Goal: Information Seeking & Learning: Learn about a topic

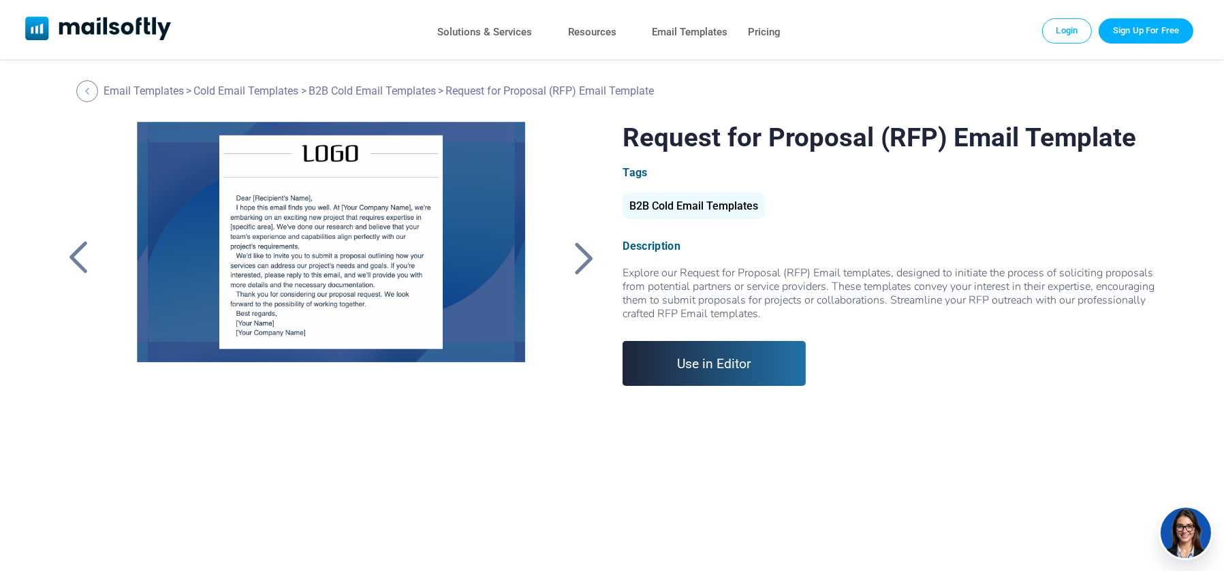
click at [575, 254] on div at bounding box center [584, 257] width 34 height 35
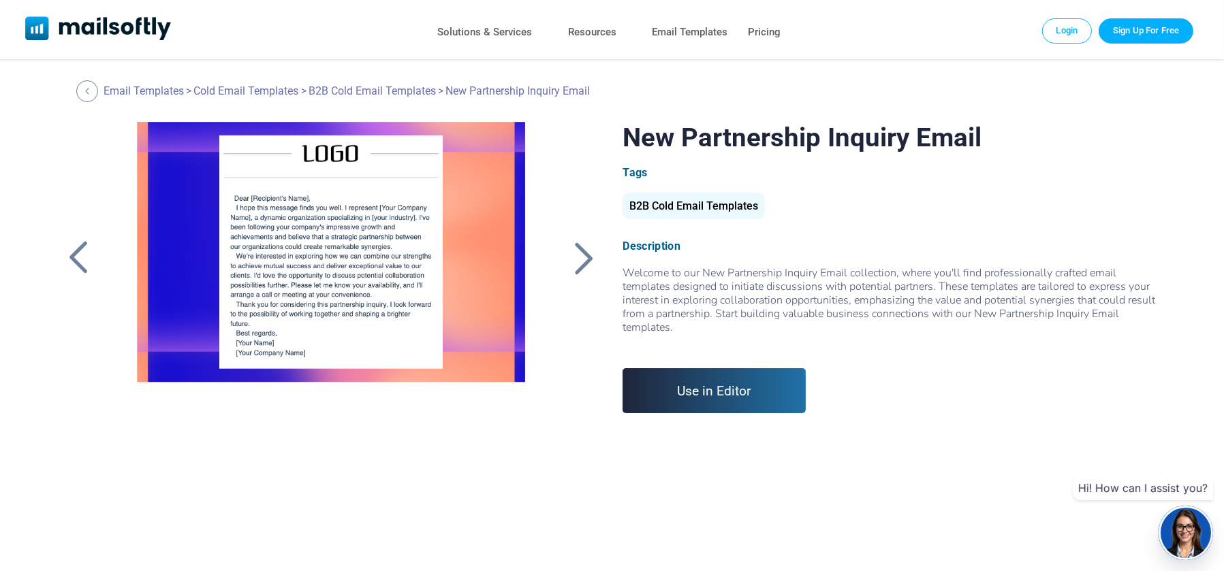
click at [581, 258] on div at bounding box center [584, 257] width 34 height 35
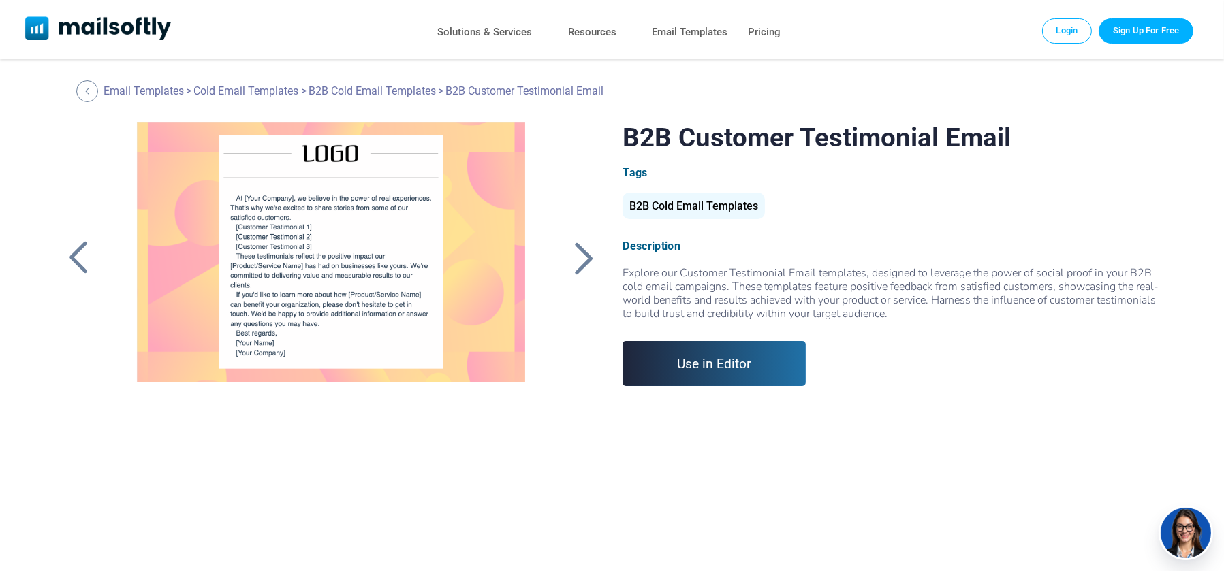
click at [586, 262] on div at bounding box center [584, 257] width 34 height 35
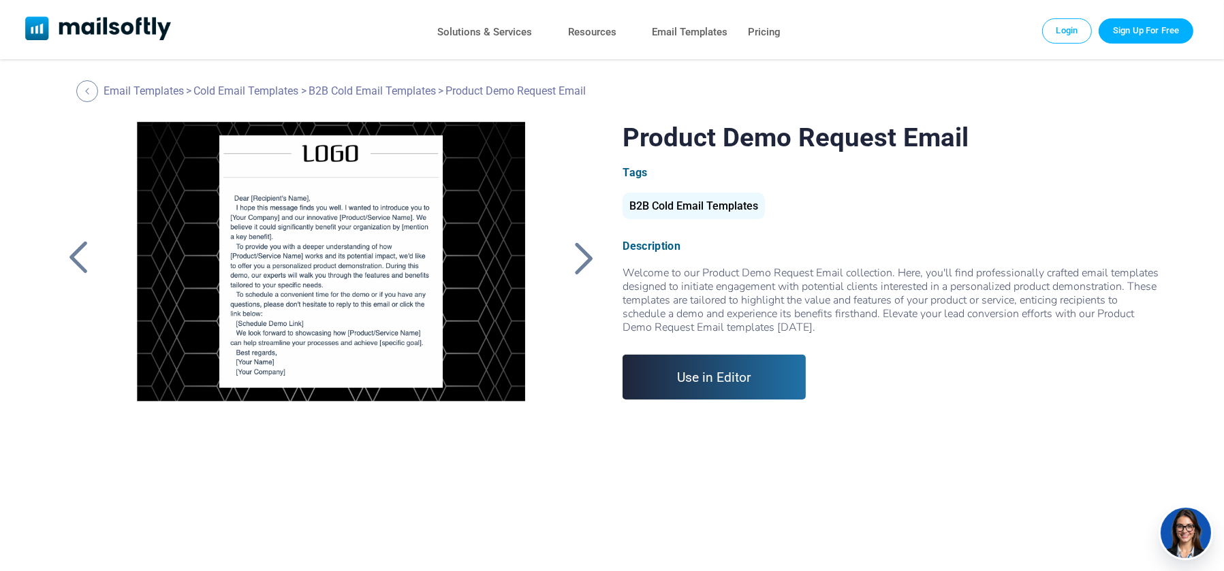
drag, startPoint x: 0, startPoint y: 0, endPoint x: 587, endPoint y: 264, distance: 643.6
click at [587, 264] on div at bounding box center [584, 257] width 34 height 35
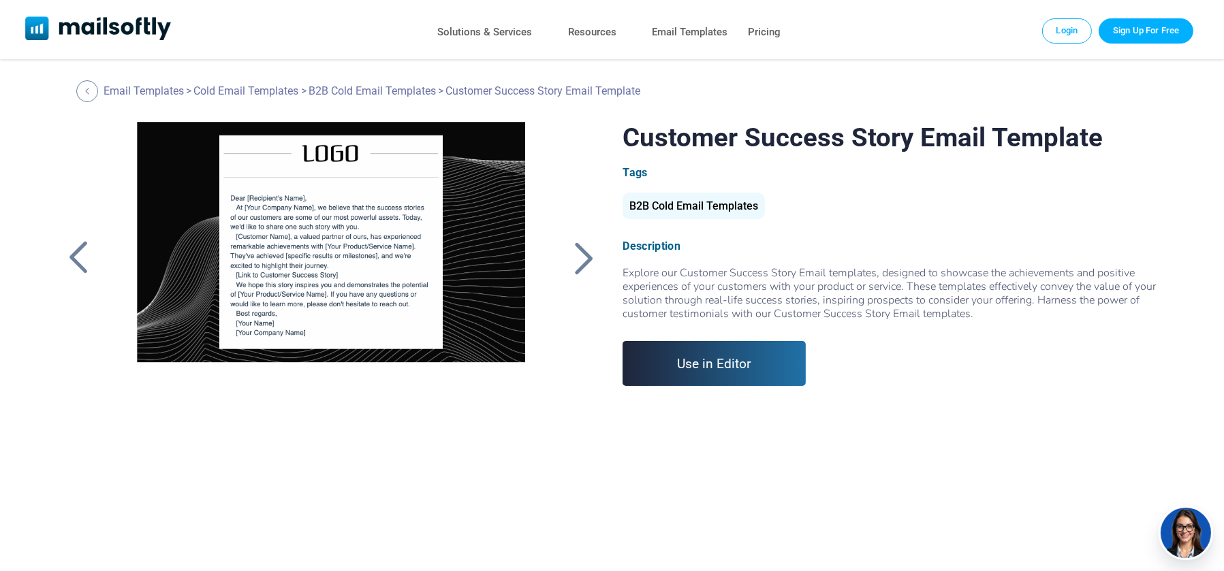
click at [587, 264] on div at bounding box center [584, 257] width 34 height 35
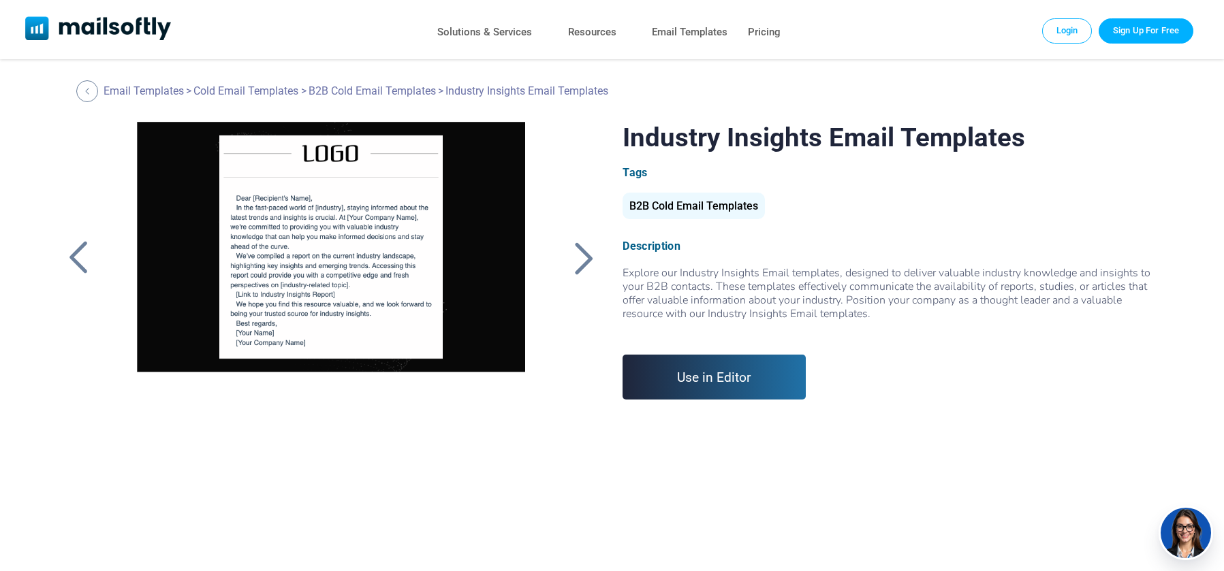
drag, startPoint x: 0, startPoint y: 0, endPoint x: 588, endPoint y: 264, distance: 644.2
click at [588, 264] on div at bounding box center [584, 257] width 34 height 35
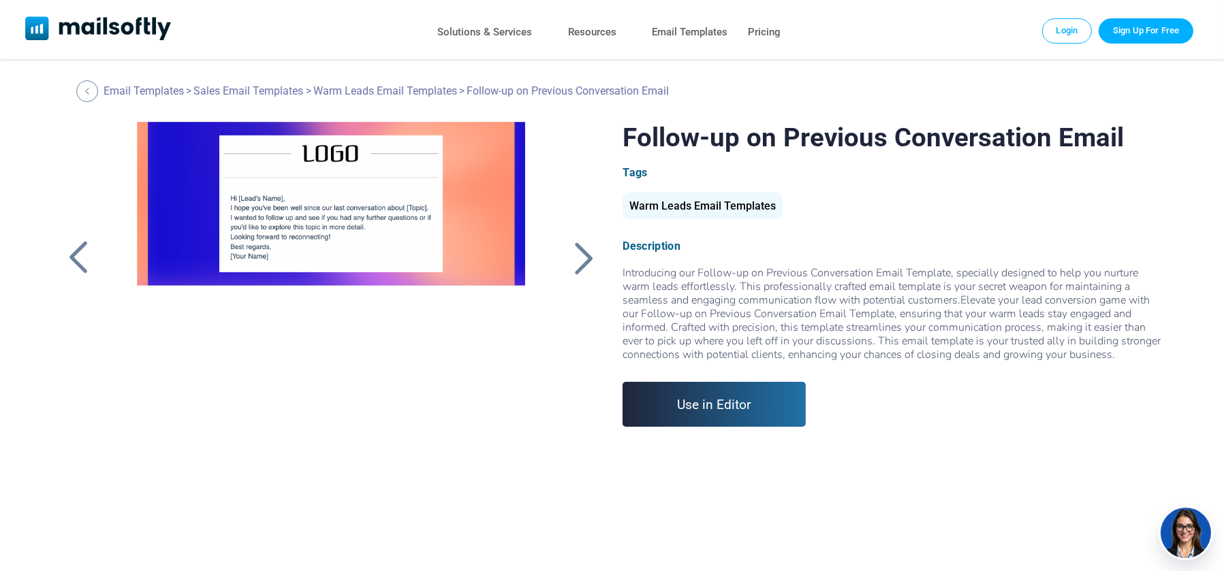
click at [588, 264] on div at bounding box center [584, 257] width 34 height 35
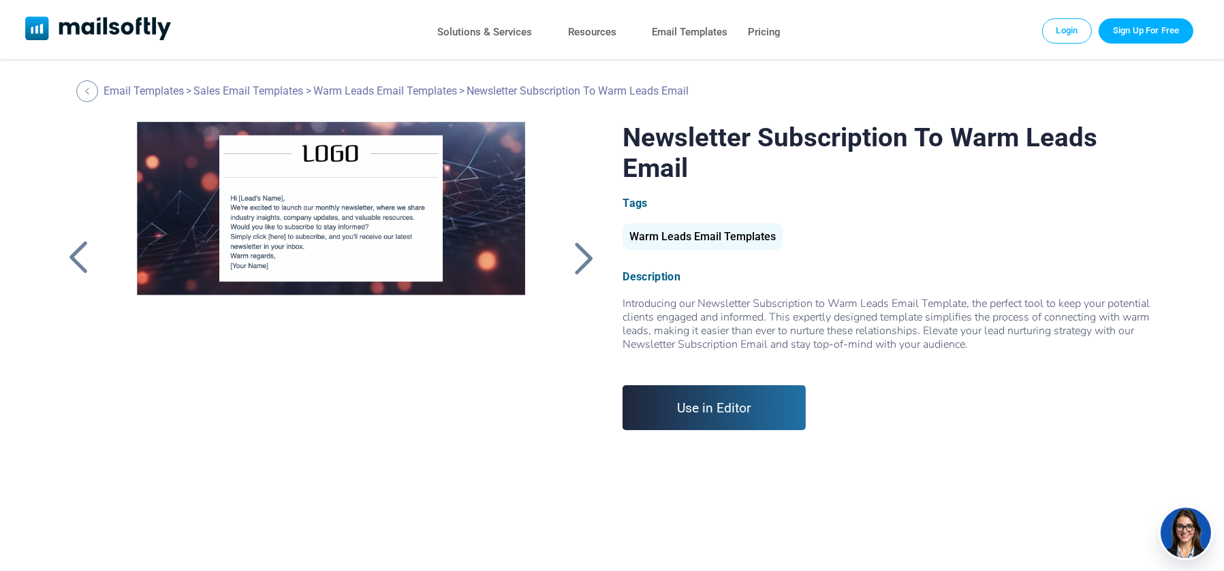
click at [588, 264] on div at bounding box center [584, 257] width 34 height 35
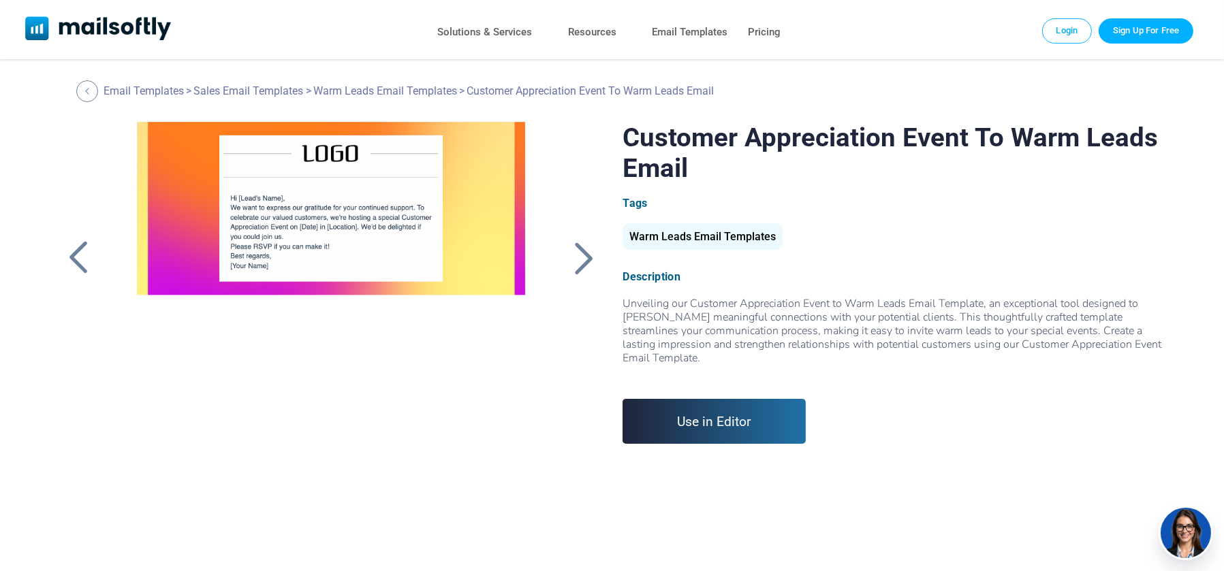
click at [588, 264] on div at bounding box center [584, 257] width 34 height 35
